Goal: Information Seeking & Learning: Learn about a topic

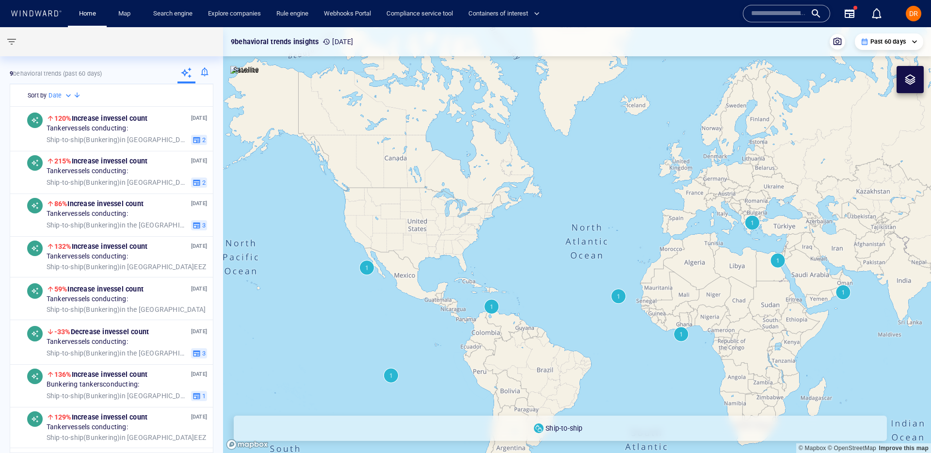
click at [785, 18] on input "text" at bounding box center [778, 13] width 55 height 15
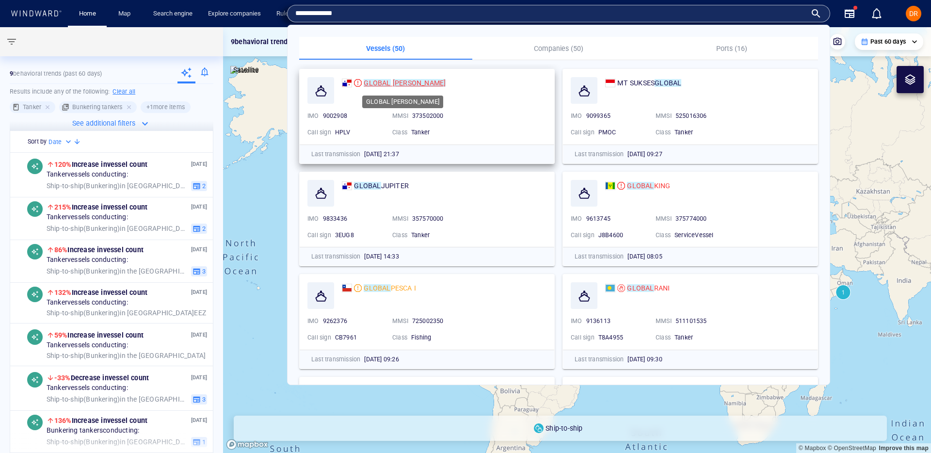
type input "**********"
click at [386, 83] on mark "GLOBAL" at bounding box center [376, 83] width 27 height 8
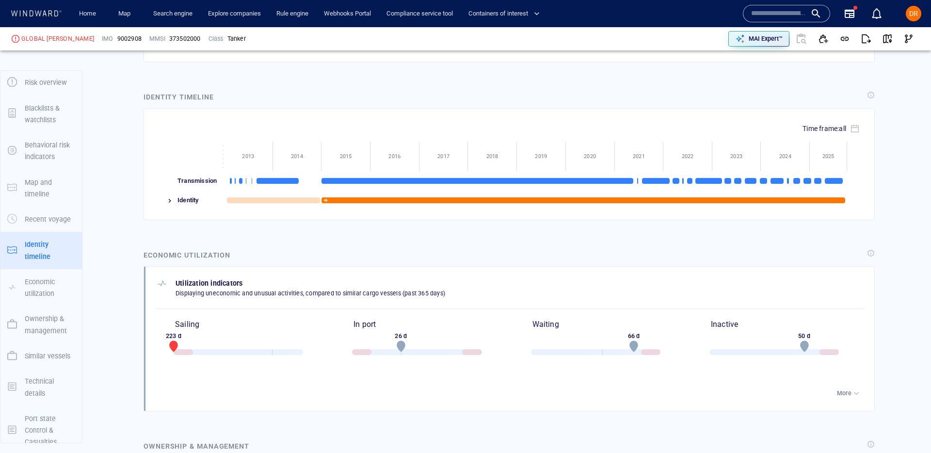
scroll to position [1491, 0]
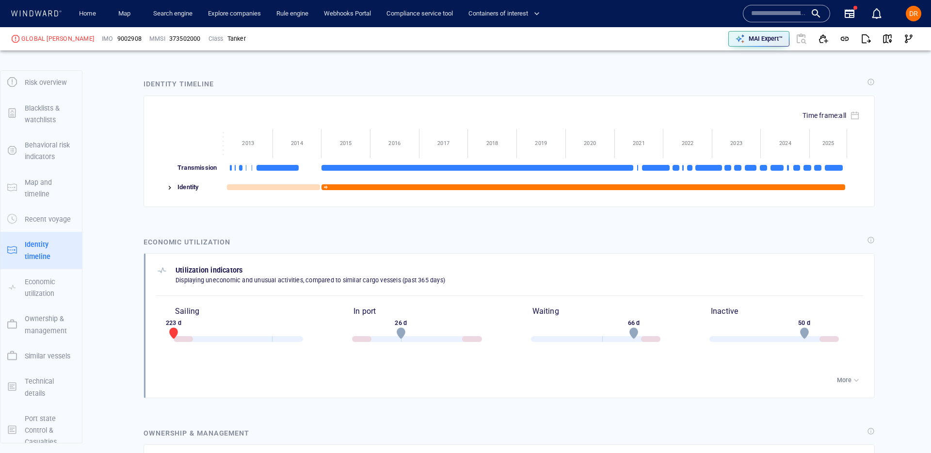
click at [169, 187] on img at bounding box center [170, 188] width 8 height 8
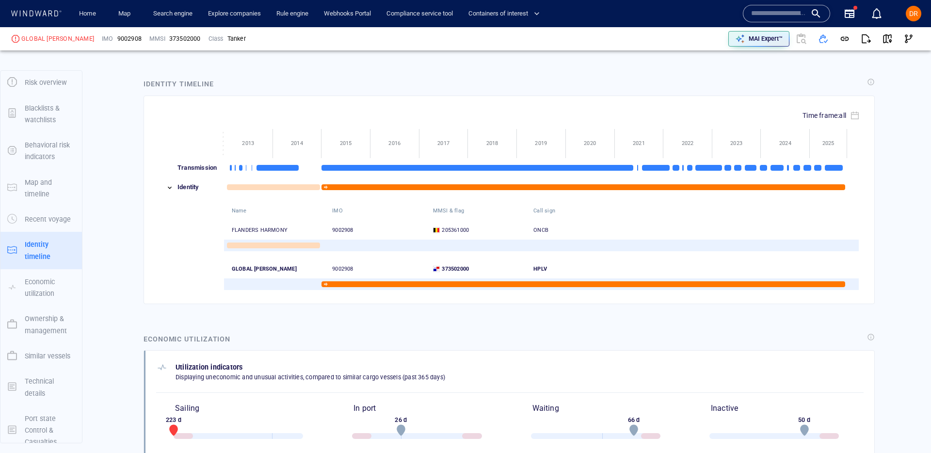
click at [276, 259] on div "GLOBAL VIVIAN 9002908 373502000 HPLV" at bounding box center [532, 265] width 600 height 17
click at [351, 287] on div at bounding box center [345, 283] width 49 height 19
click at [350, 284] on div at bounding box center [582, 284] width 523 height 6
click at [169, 190] on img at bounding box center [170, 188] width 8 height 8
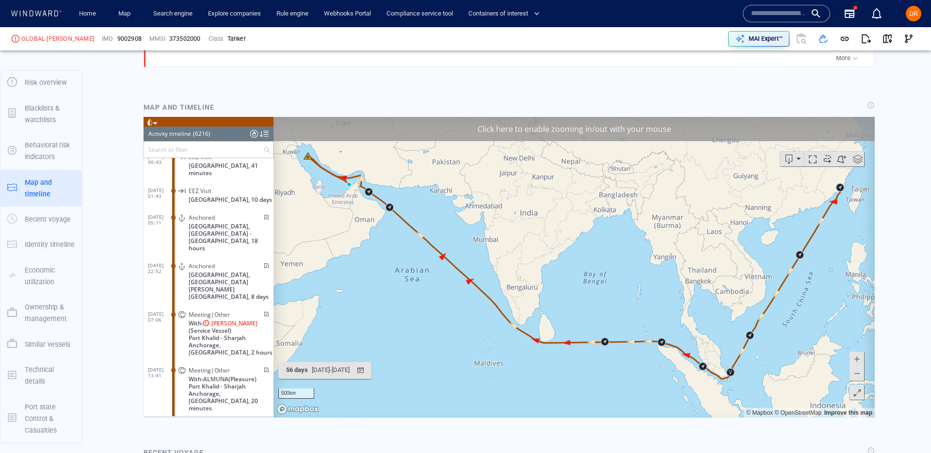
scroll to position [1089, 0]
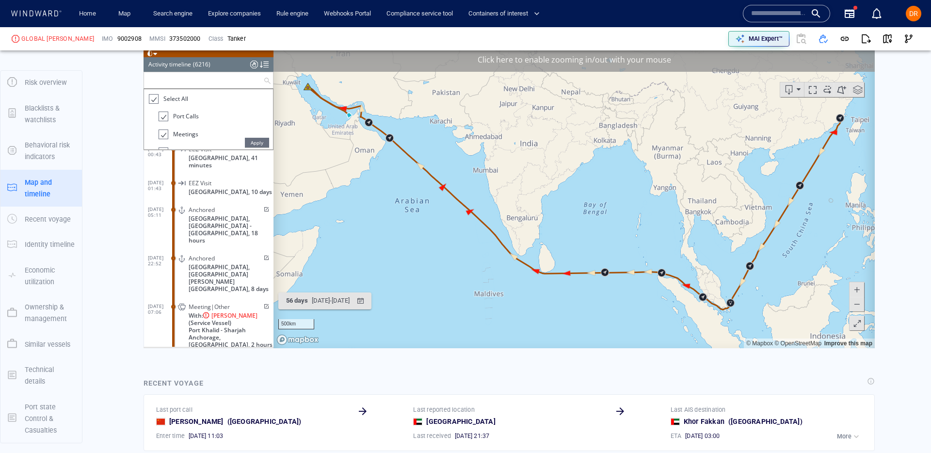
click at [170, 83] on input "text" at bounding box center [203, 80] width 119 height 16
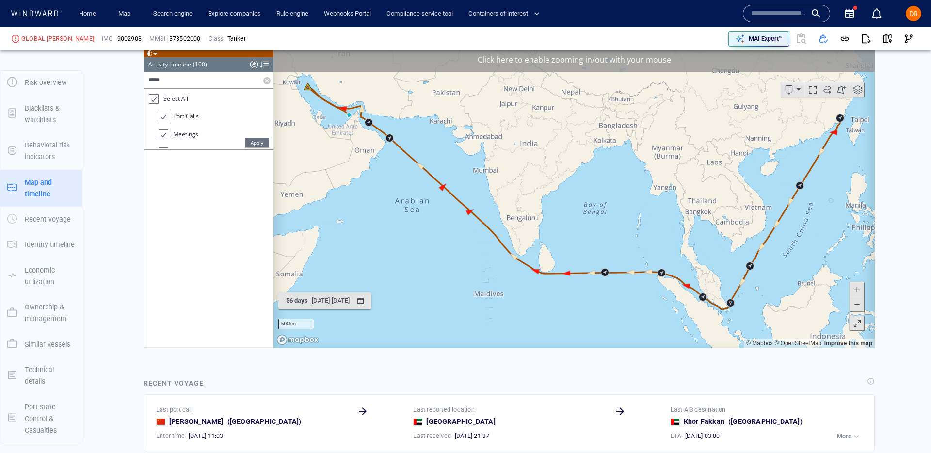
scroll to position [0, 0]
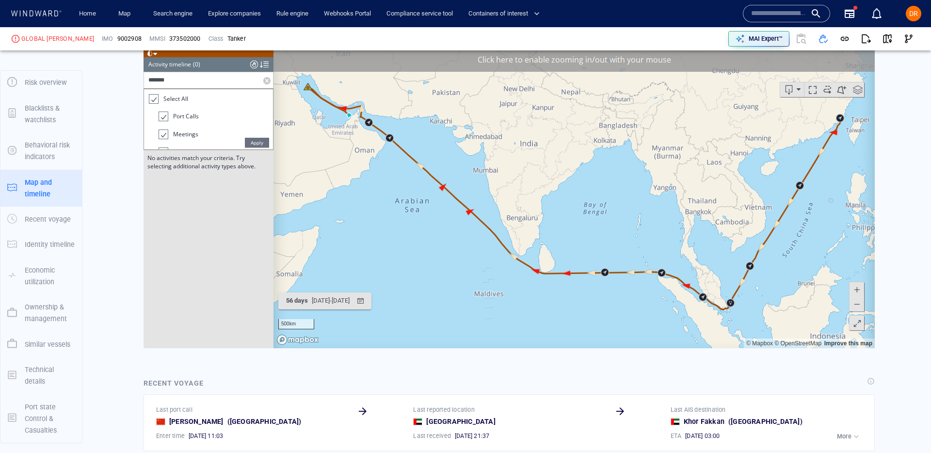
type input "********"
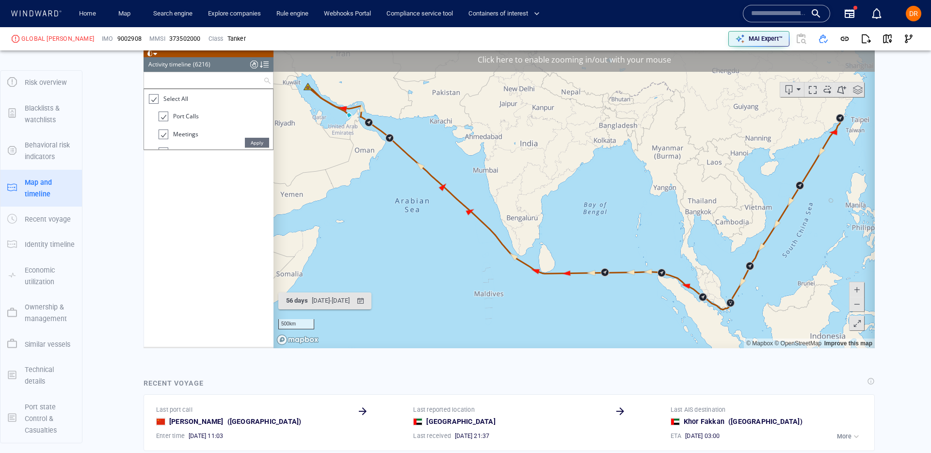
scroll to position [165493, 0]
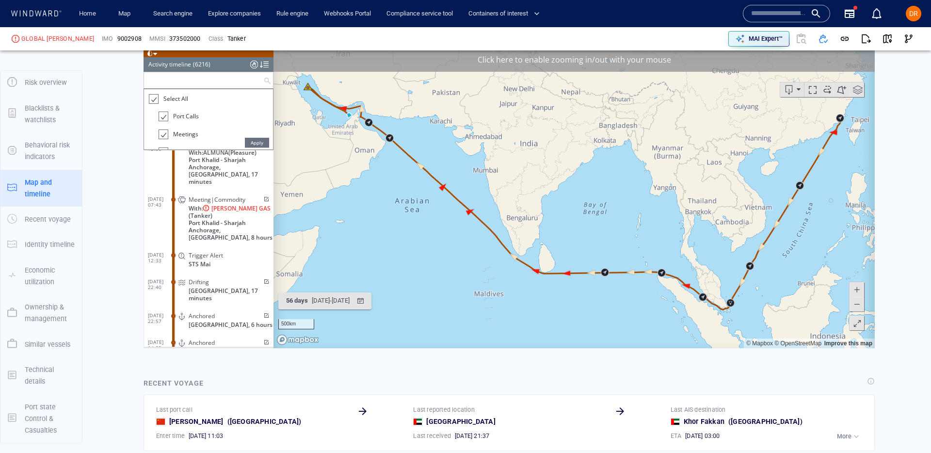
click at [154, 99] on div at bounding box center [153, 99] width 10 height 11
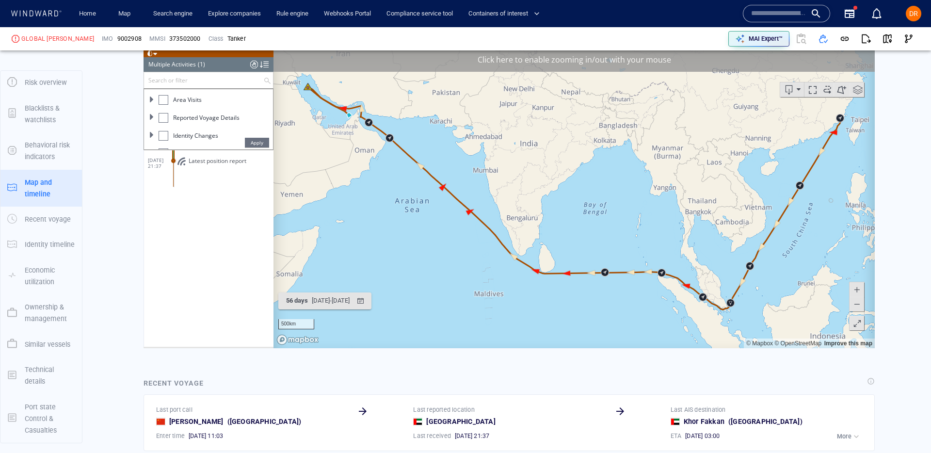
scroll to position [95, 0]
click at [163, 133] on div at bounding box center [163, 129] width 10 height 10
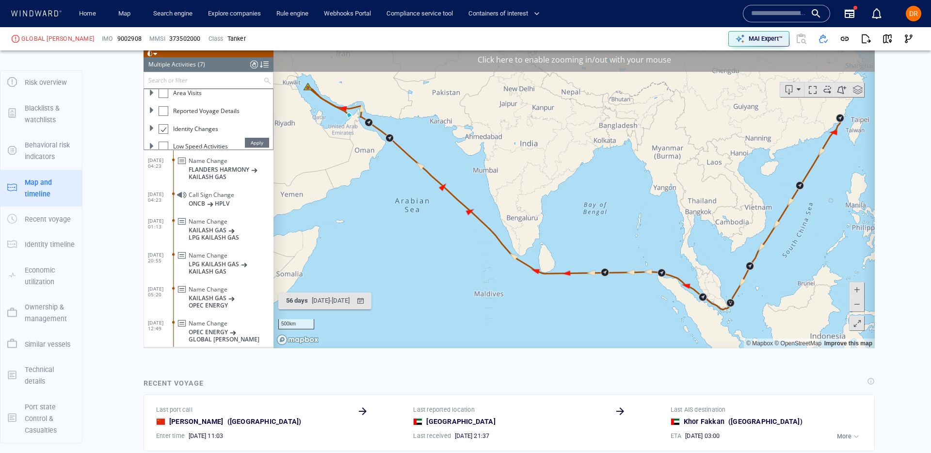
click at [261, 140] on span "Apply" at bounding box center [257, 143] width 24 height 10
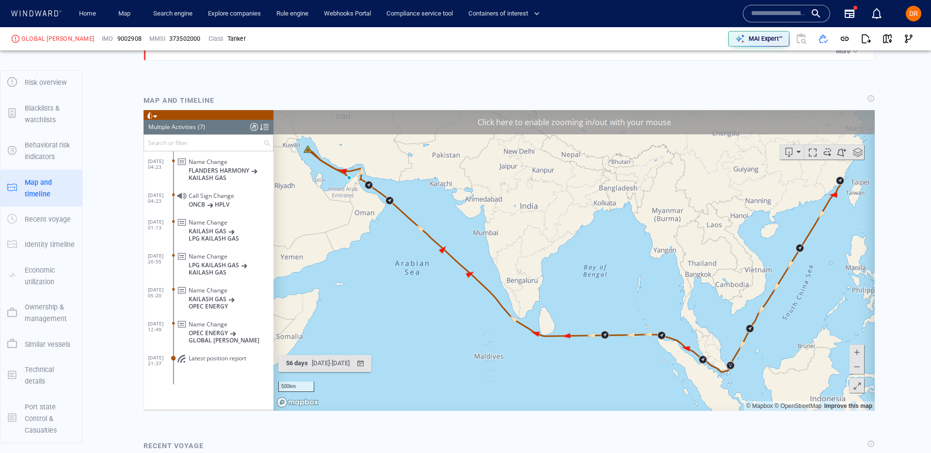
scroll to position [1034, 0]
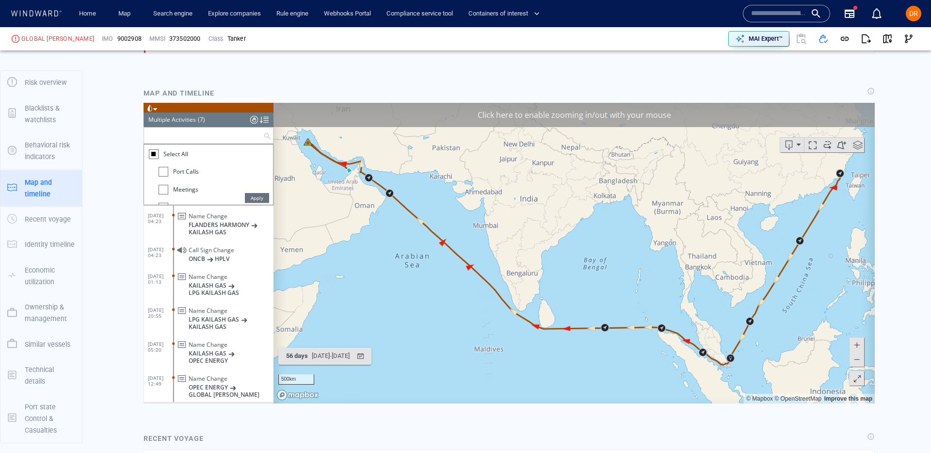
click at [198, 131] on input "text" at bounding box center [203, 135] width 119 height 16
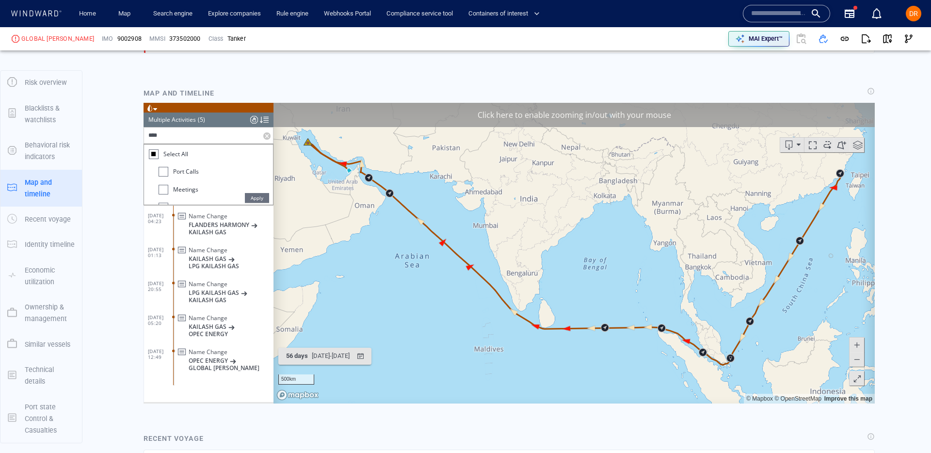
scroll to position [0, 0]
type input "****"
click at [257, 202] on span "Apply" at bounding box center [257, 198] width 24 height 10
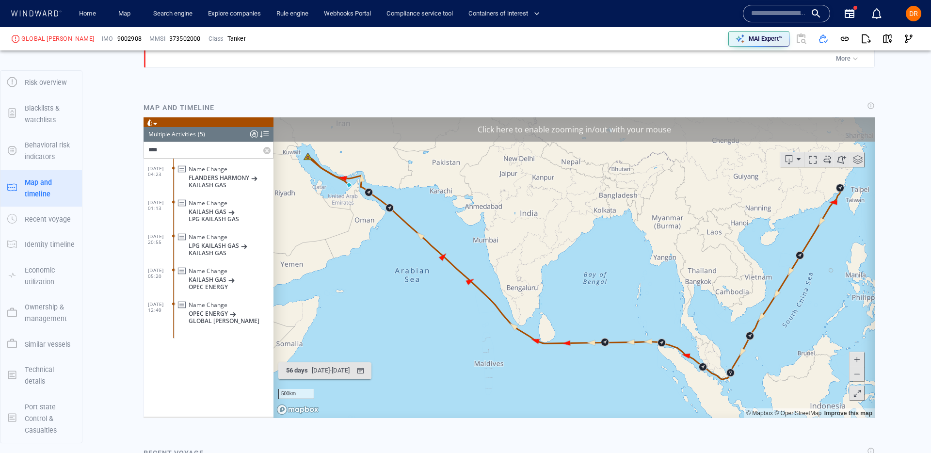
scroll to position [1021, 0]
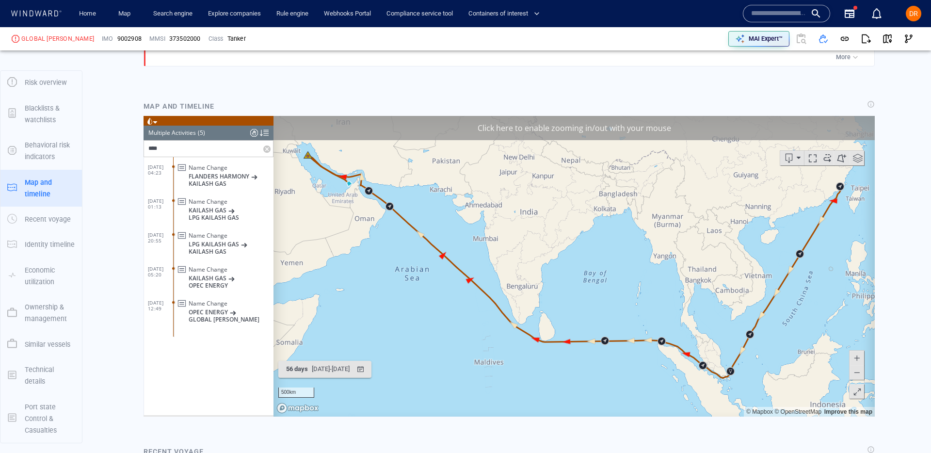
click at [193, 282] on span "OPEC ENERGY" at bounding box center [208, 285] width 39 height 7
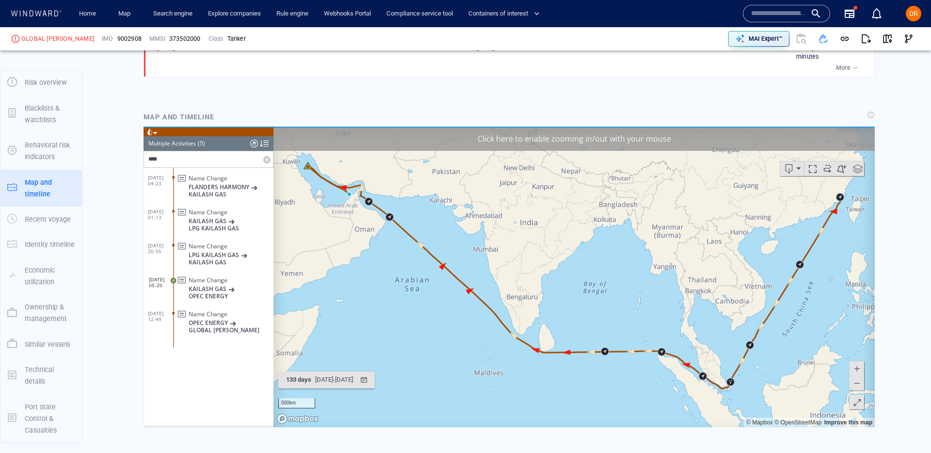
scroll to position [1007, 0]
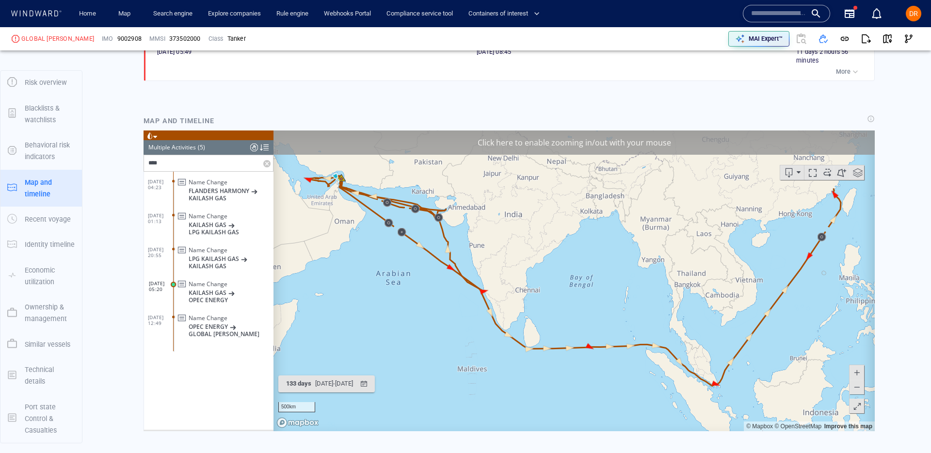
click at [264, 164] on label at bounding box center [268, 163] width 10 height 16
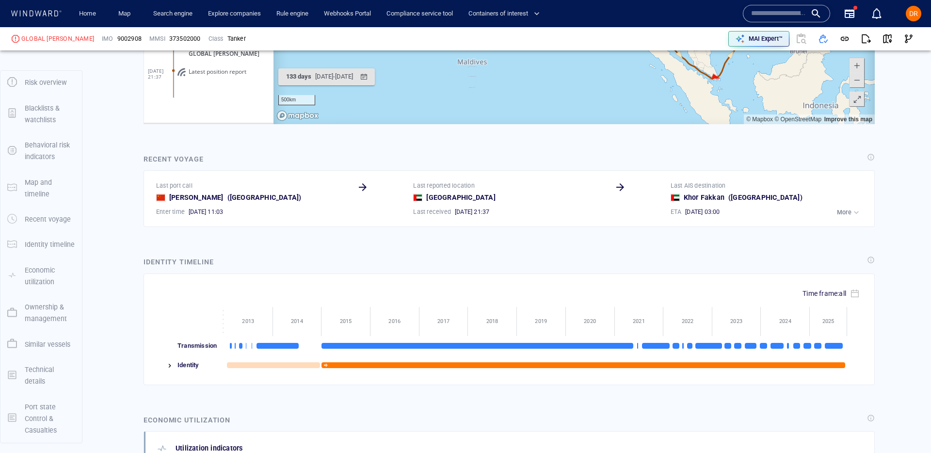
scroll to position [1450, 0]
